Goal: Task Accomplishment & Management: Manage account settings

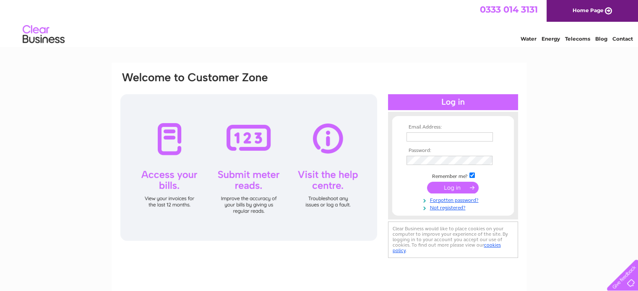
type input "tamarizcoffee@outlook.com"
click at [453, 183] on input "submit" at bounding box center [453, 188] width 52 height 12
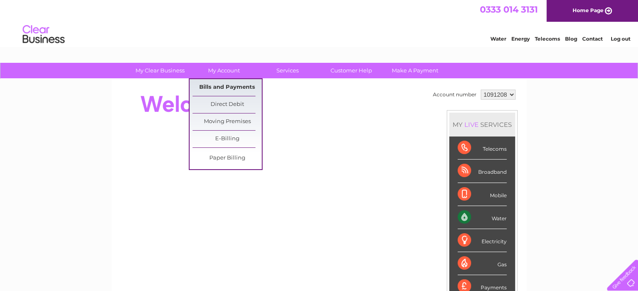
click at [222, 85] on link "Bills and Payments" at bounding box center [226, 87] width 69 height 17
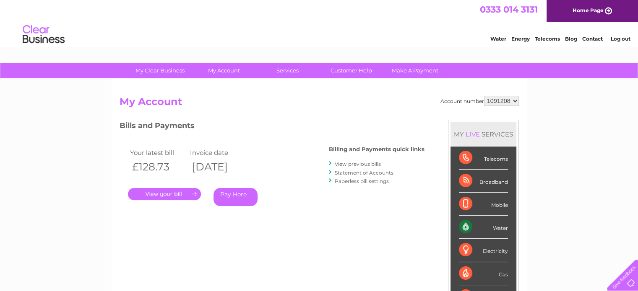
click at [183, 194] on link "." at bounding box center [164, 194] width 73 height 12
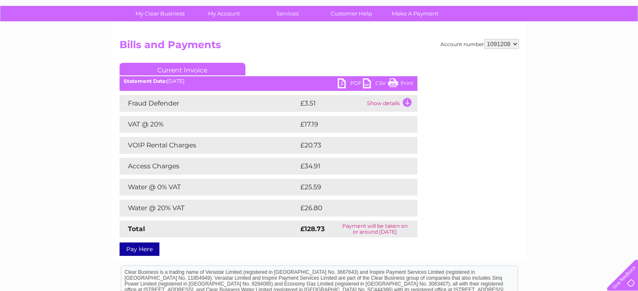
scroll to position [59, 0]
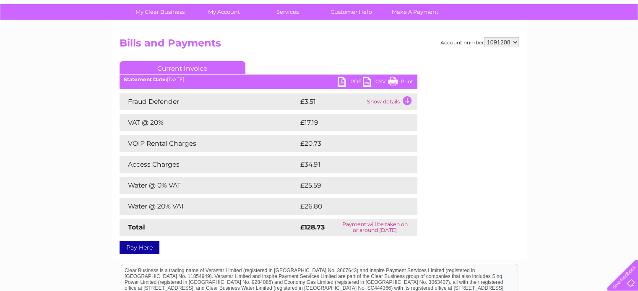
click at [350, 81] on link "PDF" at bounding box center [350, 83] width 25 height 12
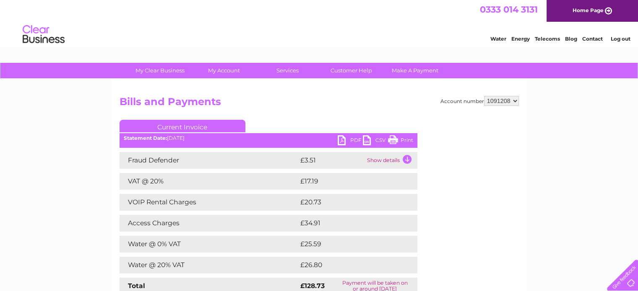
click at [619, 38] on link "Log out" at bounding box center [620, 39] width 20 height 6
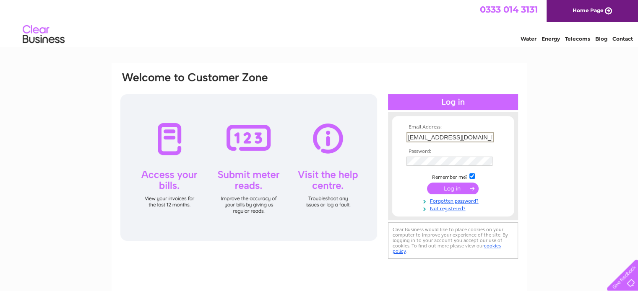
click at [441, 137] on input "tamarizcoffee@outlook.com" at bounding box center [449, 138] width 87 height 10
type input "oportocafes@outlook.com"
click at [427, 182] on input "submit" at bounding box center [453, 188] width 52 height 12
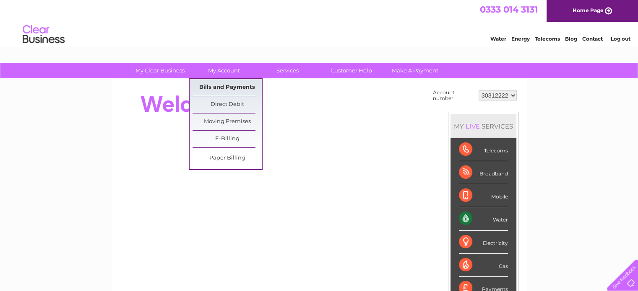
click at [242, 91] on link "Bills and Payments" at bounding box center [226, 87] width 69 height 17
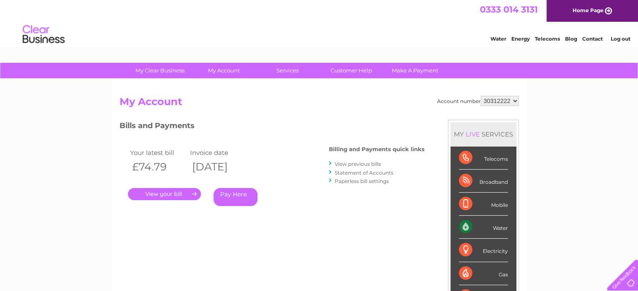
click at [185, 198] on link "." at bounding box center [164, 194] width 73 height 12
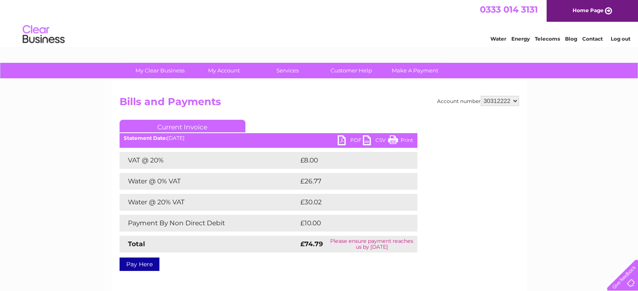
click at [355, 139] on link "PDF" at bounding box center [350, 141] width 25 height 12
click at [616, 37] on link "Log out" at bounding box center [620, 39] width 20 height 6
